Goal: Navigation & Orientation: Understand site structure

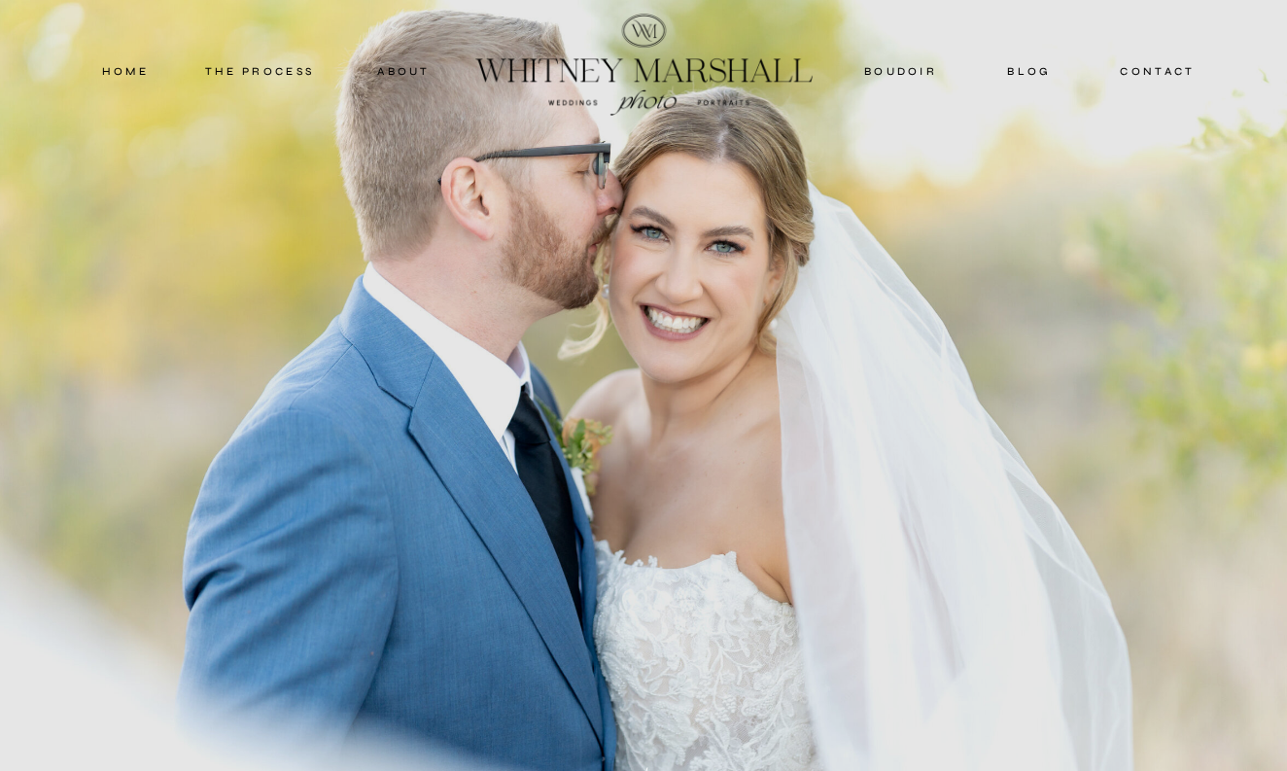
click at [403, 73] on nav "about" at bounding box center [404, 71] width 96 height 18
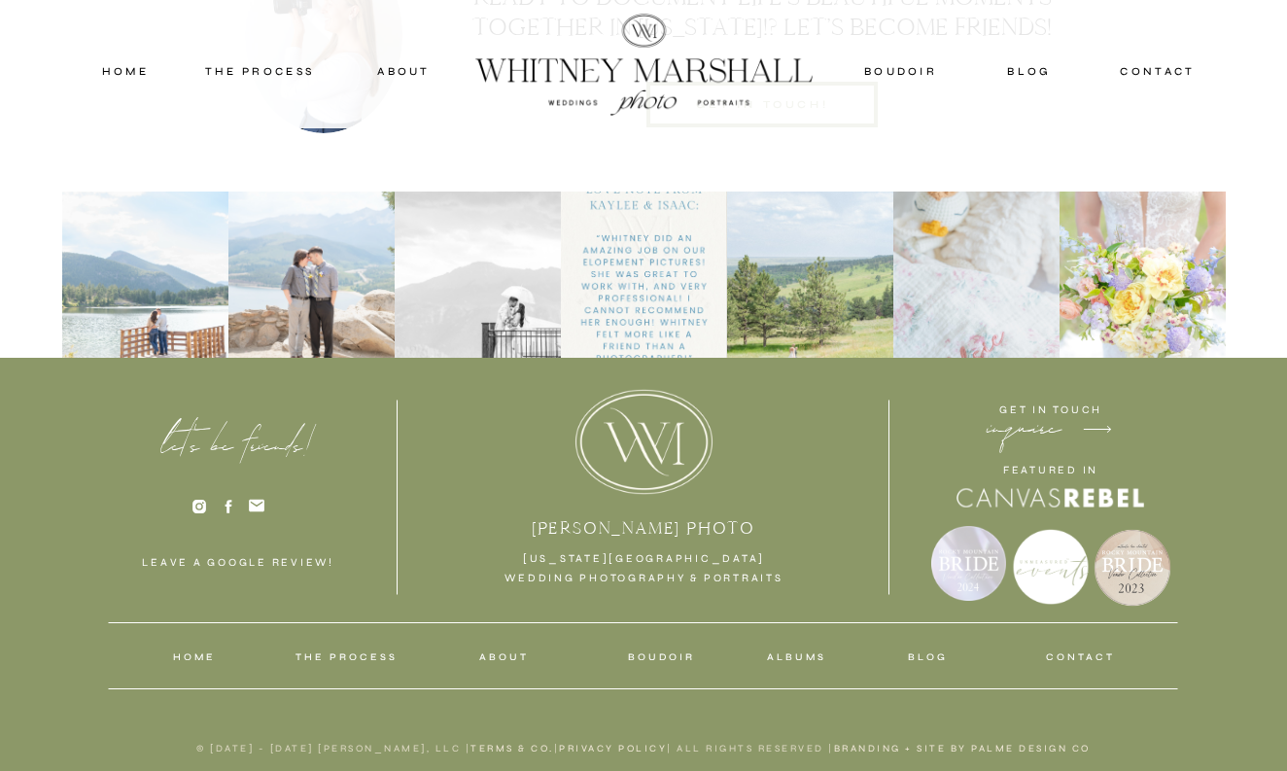
scroll to position [6008, 0]
click at [280, 70] on nav "THE PROCESS" at bounding box center [259, 71] width 117 height 18
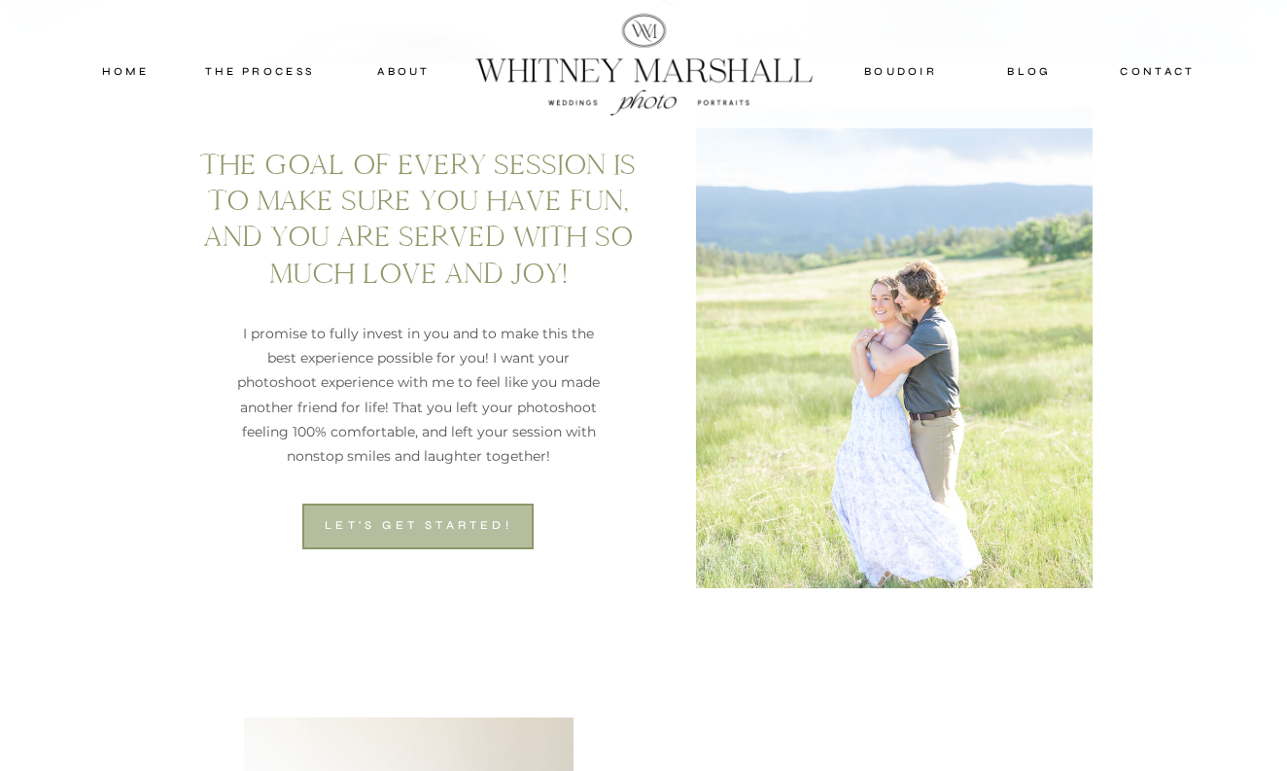
scroll to position [1190, 0]
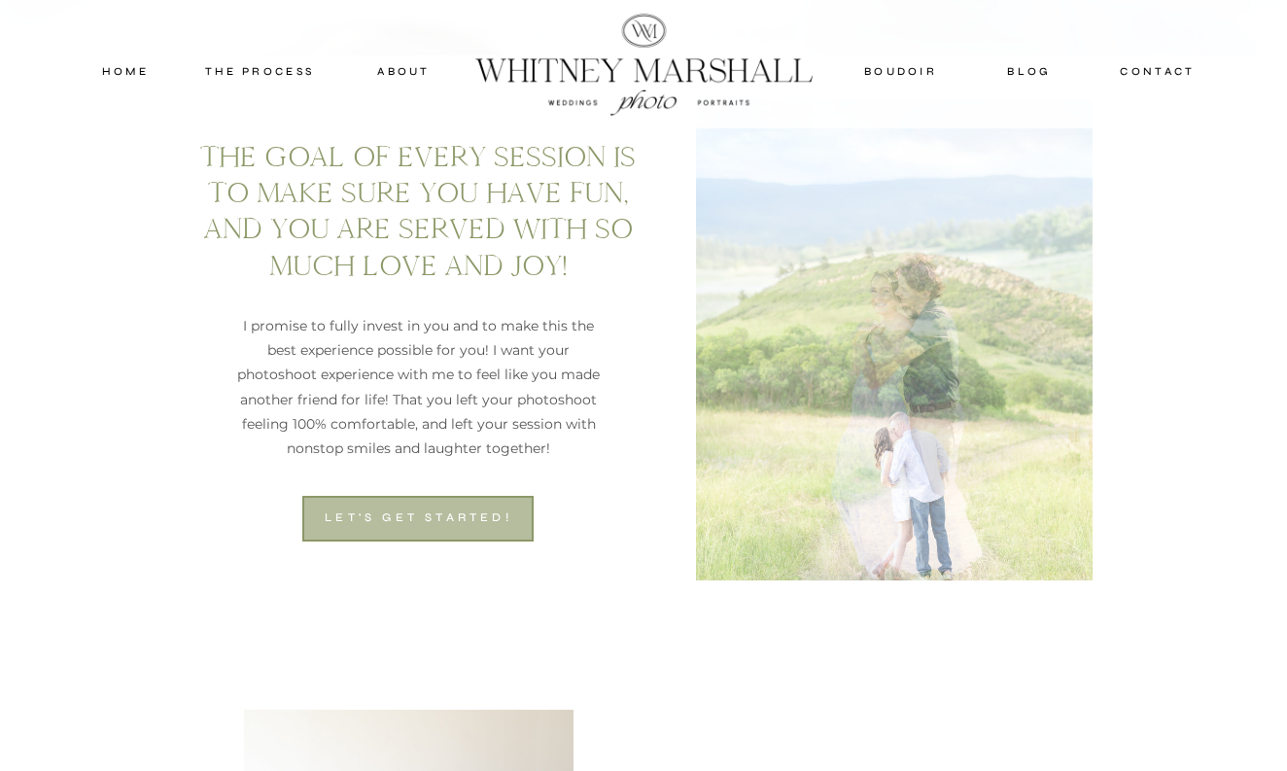
click at [410, 78] on nav "about" at bounding box center [404, 71] width 96 height 18
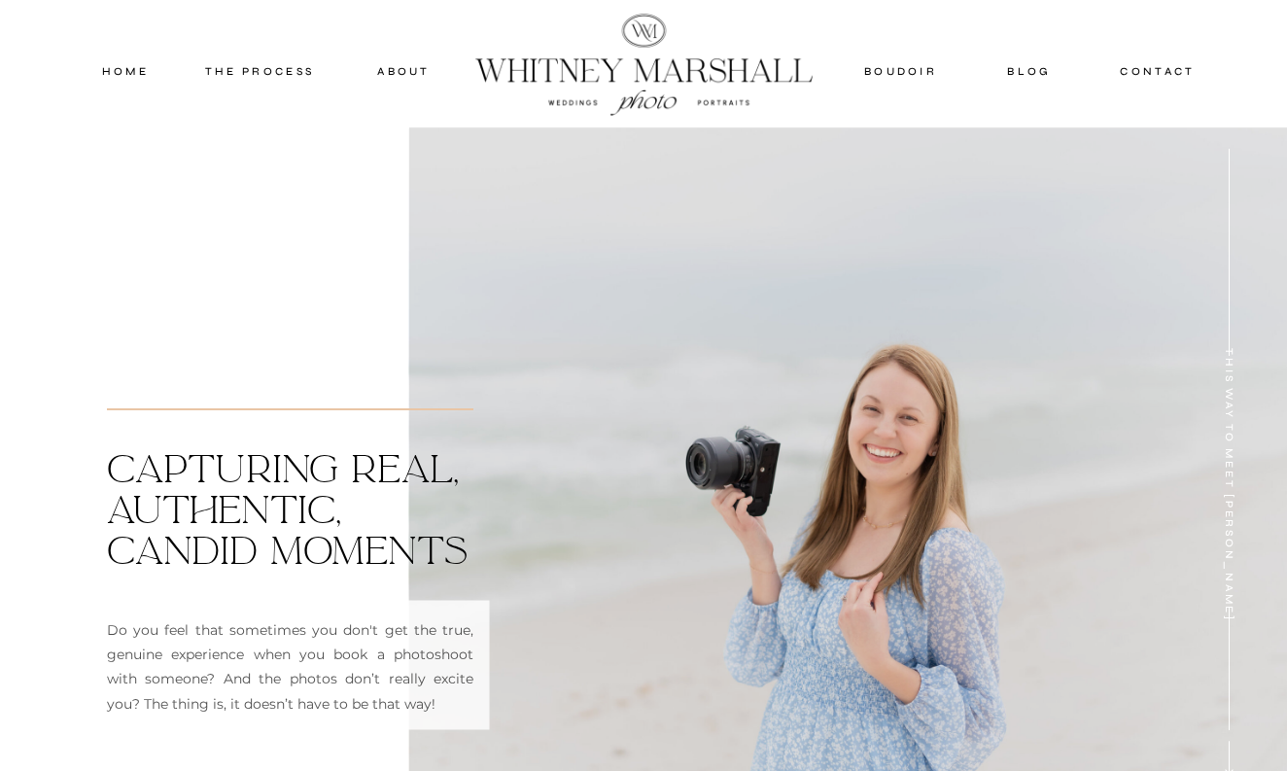
scroll to position [212, 0]
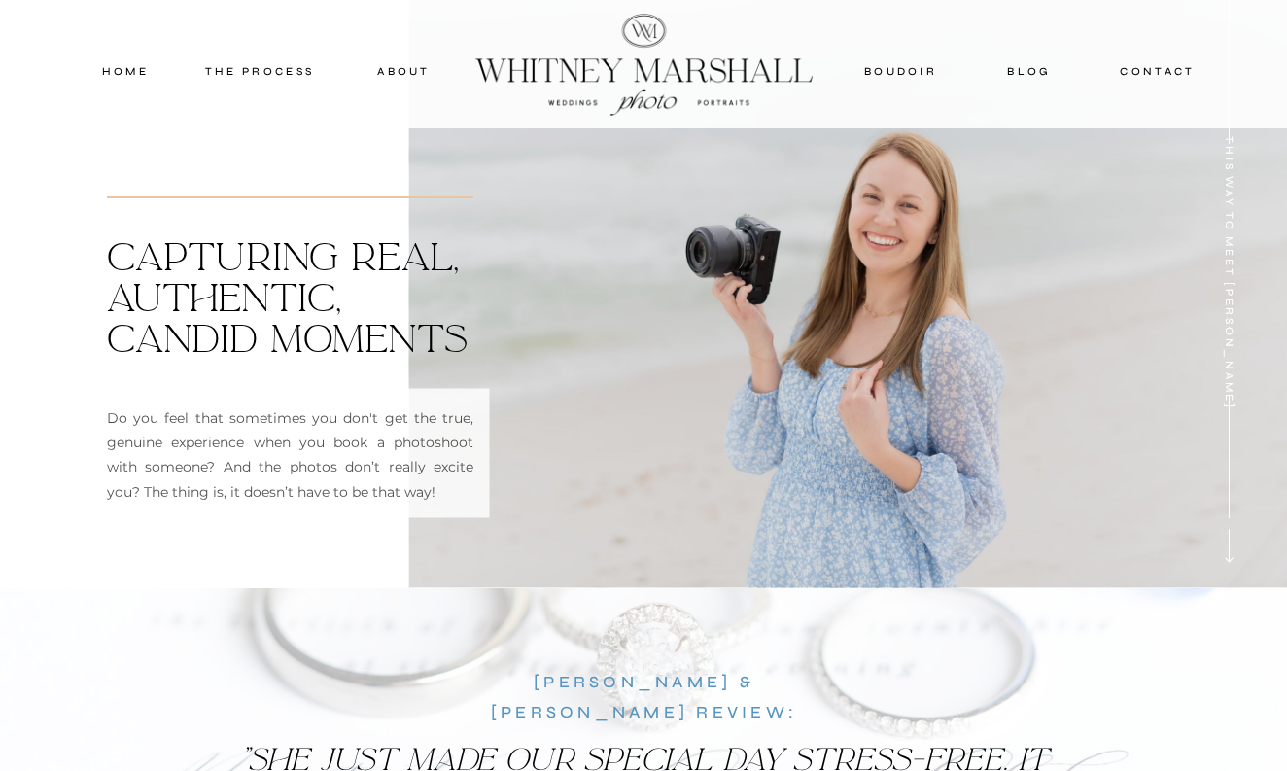
click at [147, 73] on nav "home" at bounding box center [126, 71] width 84 height 18
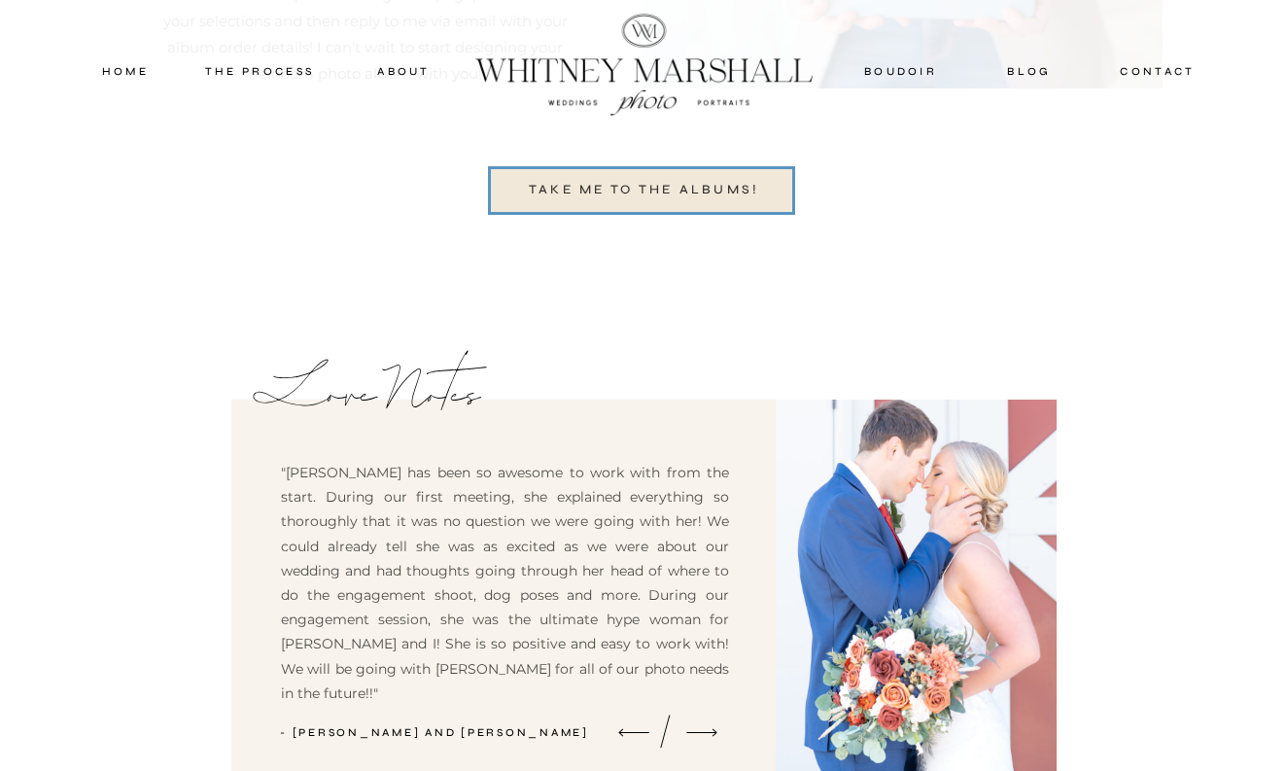
scroll to position [5254, 0]
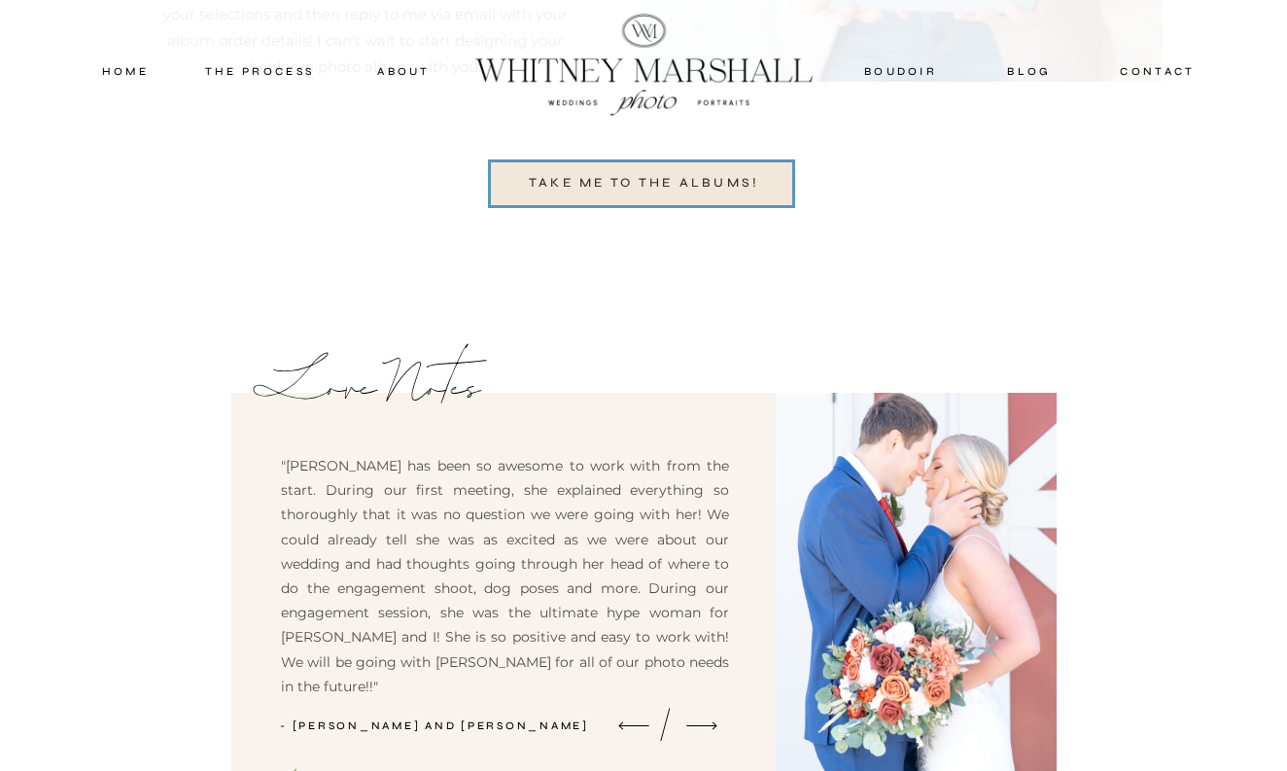
click at [316, 462] on p ""[PERSON_NAME] has been so awesome to work with from the start. During our firs…" at bounding box center [505, 567] width 448 height 227
copy p "[PERSON_NAME]"
